Goal: Transaction & Acquisition: Purchase product/service

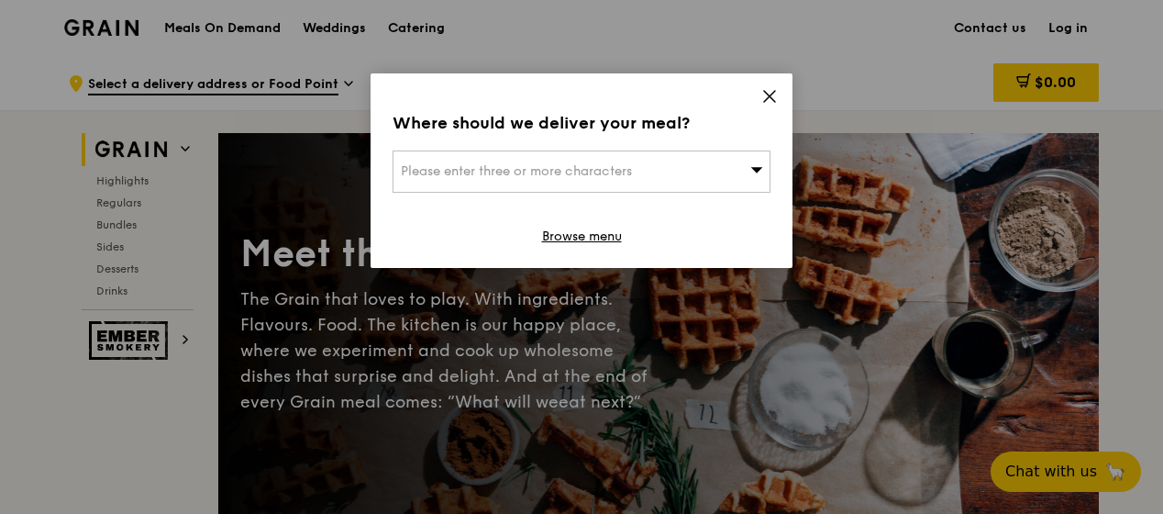
click at [764, 97] on icon at bounding box center [770, 96] width 17 height 17
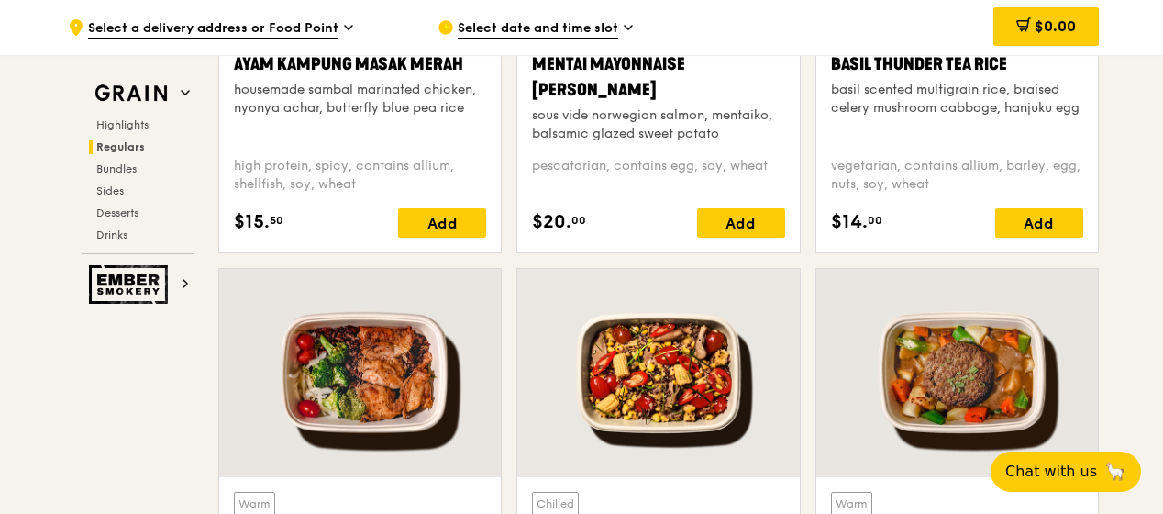
scroll to position [2386, 0]
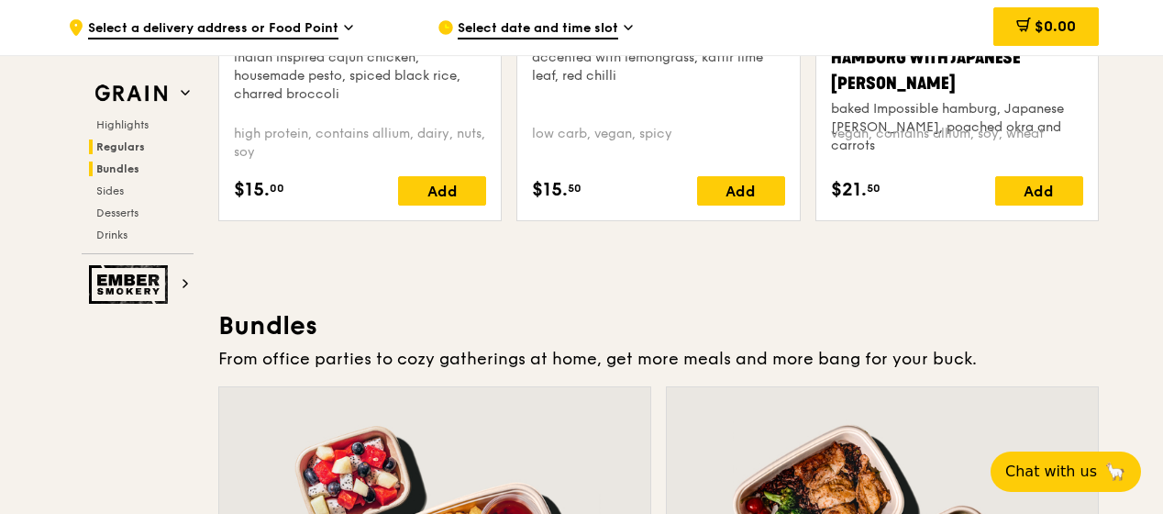
drag, startPoint x: 114, startPoint y: 166, endPoint x: 129, endPoint y: 166, distance: 15.6
click at [114, 166] on span "Bundles" at bounding box center [117, 168] width 43 height 13
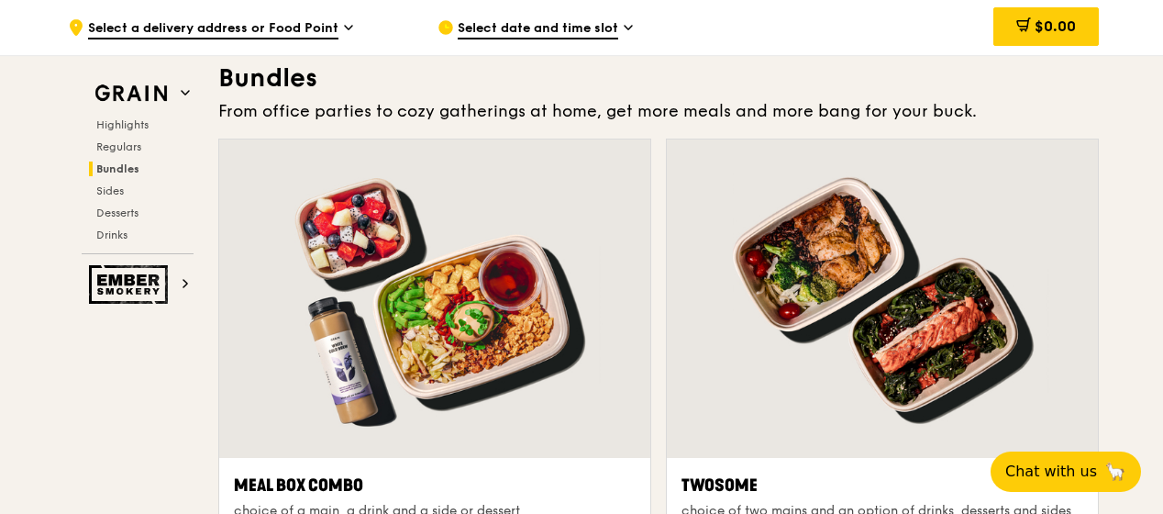
scroll to position [2803, 0]
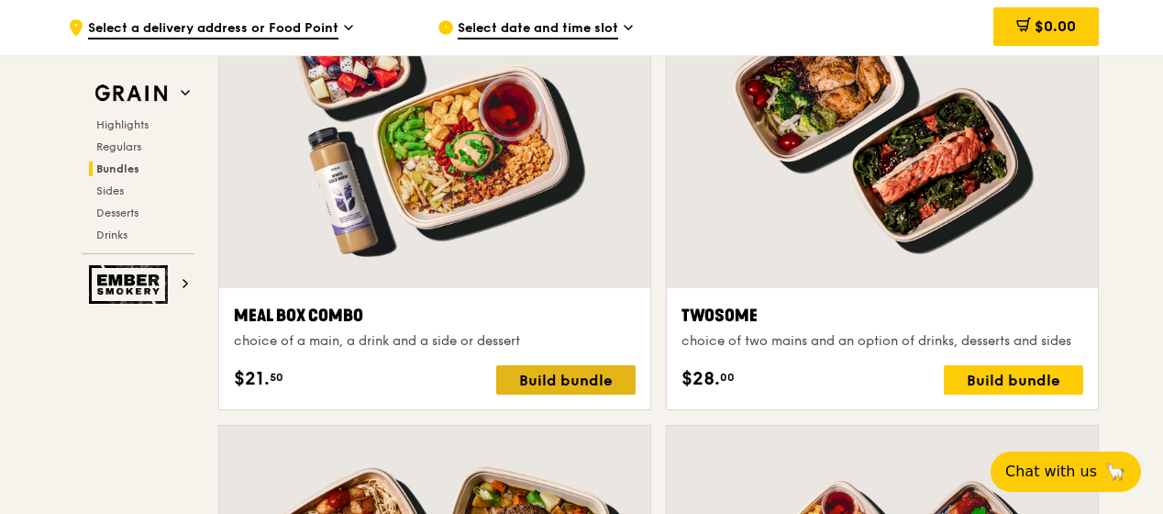
click at [539, 368] on div "Build bundle" at bounding box center [565, 379] width 139 height 29
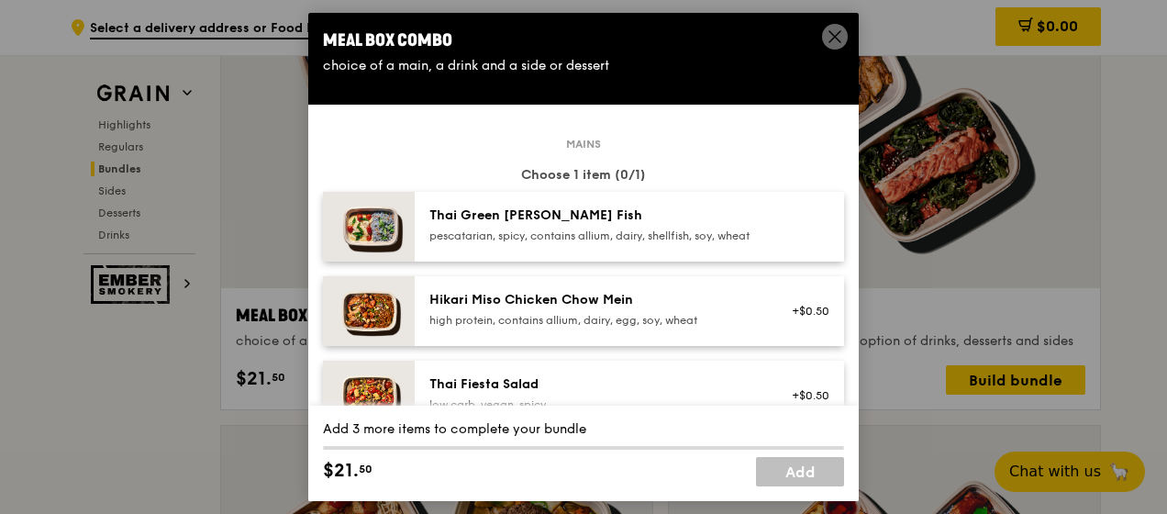
click at [829, 40] on icon at bounding box center [834, 36] width 11 height 11
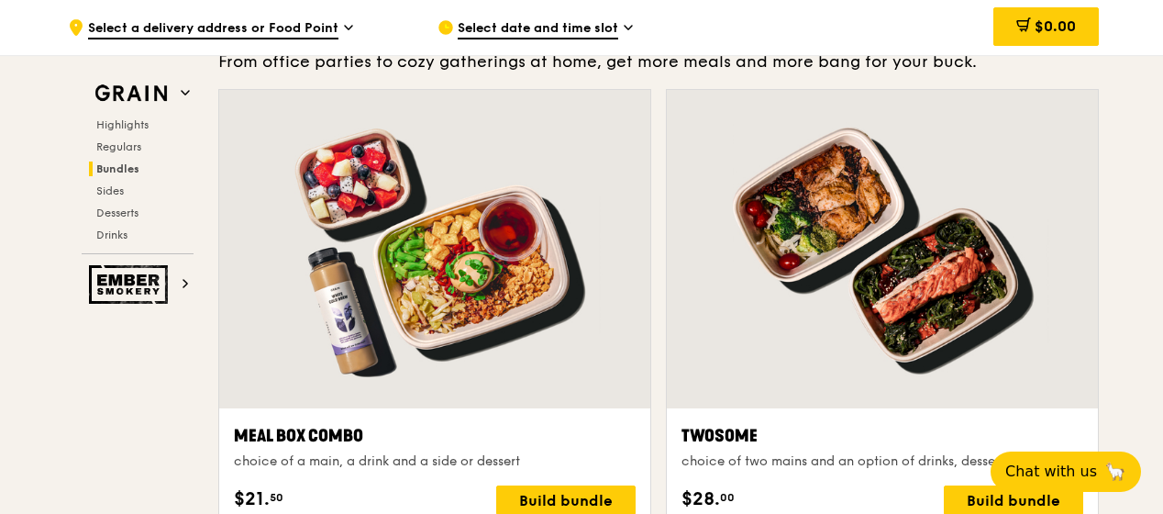
scroll to position [2711, 0]
